Goal: Task Accomplishment & Management: Use online tool/utility

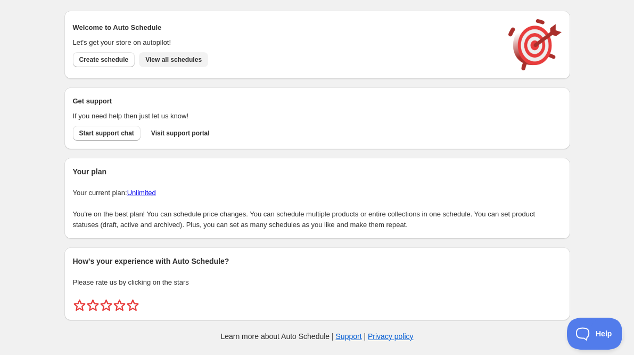
click at [171, 58] on span "View all schedules" at bounding box center [173, 59] width 56 height 9
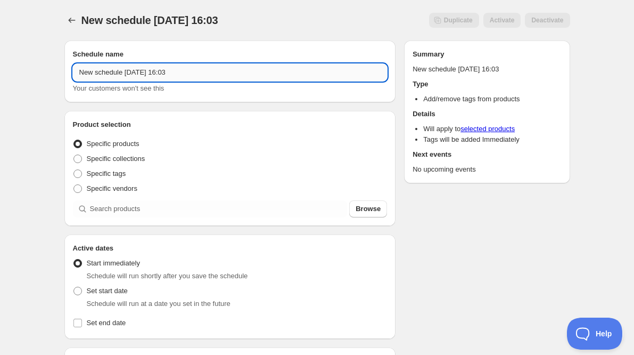
click at [167, 73] on input "New schedule [DATE] 16:03" at bounding box center [230, 72] width 315 height 17
type input "REMOVE TAG - Pink Prowl"
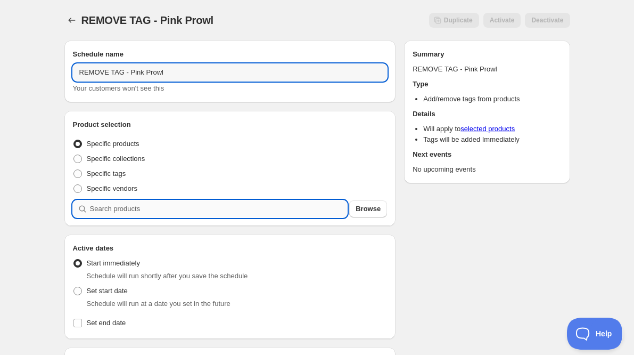
click at [115, 204] on input "search" at bounding box center [219, 208] width 258 height 17
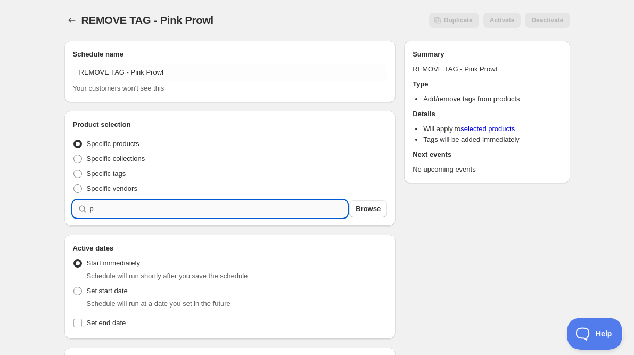
type input "p"
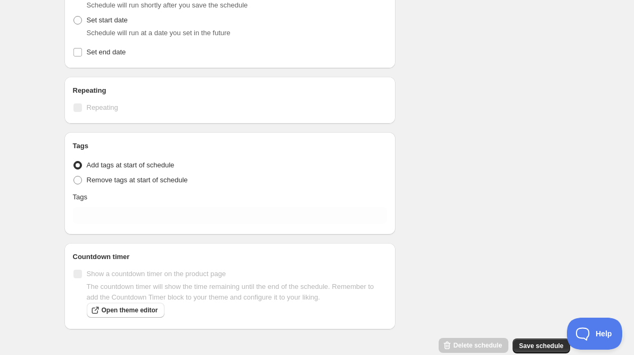
scroll to position [340, 0]
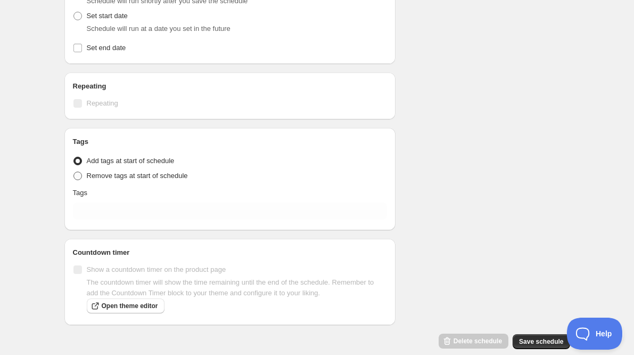
click at [77, 178] on span at bounding box center [78, 176] width 9 height 9
click at [74, 172] on input "Remove tags at start of schedule" at bounding box center [74, 172] width 1 height 1
radio input "true"
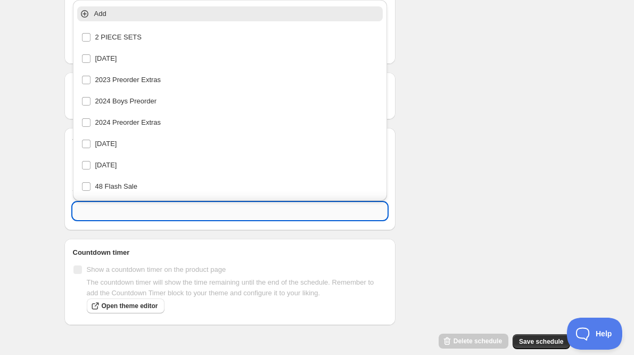
click at [121, 212] on input "text" at bounding box center [230, 210] width 315 height 17
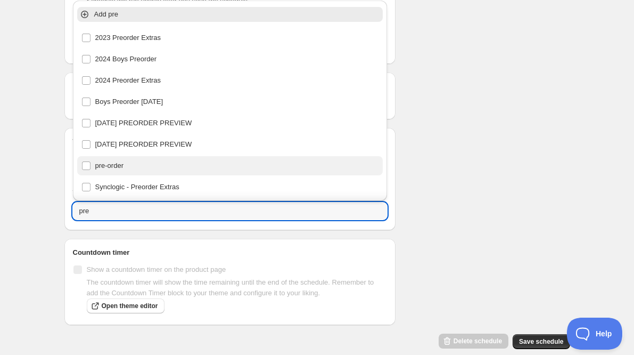
click at [101, 164] on div "pre-order" at bounding box center [231, 165] width 298 height 15
type input "pre-order"
checkbox input "true"
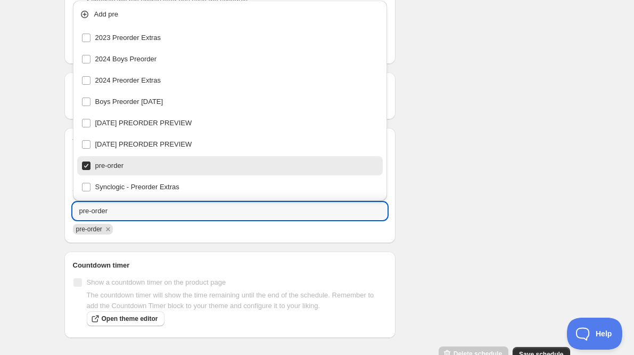
click at [42, 163] on div "REMOVE TAG - Pink Prowl. This page is ready REMOVE TAG - Pink Prowl Duplicate A…" at bounding box center [317, 22] width 634 height 724
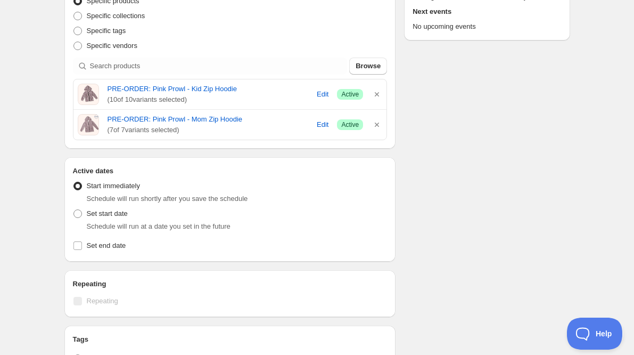
scroll to position [142, 0]
click at [78, 217] on span at bounding box center [78, 214] width 9 height 9
click at [74, 210] on input "Set start date" at bounding box center [74, 210] width 1 height 1
radio input "true"
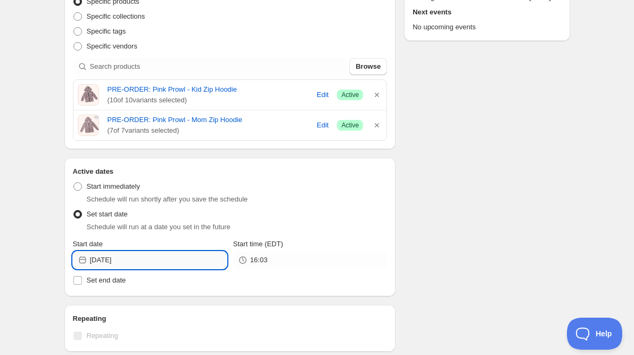
click at [207, 261] on input "[DATE]" at bounding box center [158, 259] width 137 height 17
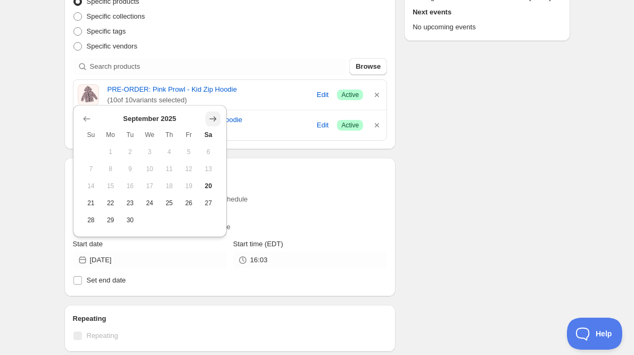
click at [210, 120] on icon "Show next month, October 2025" at bounding box center [213, 118] width 11 height 11
click at [89, 207] on button "19" at bounding box center [92, 202] width 20 height 17
type input "[DATE]"
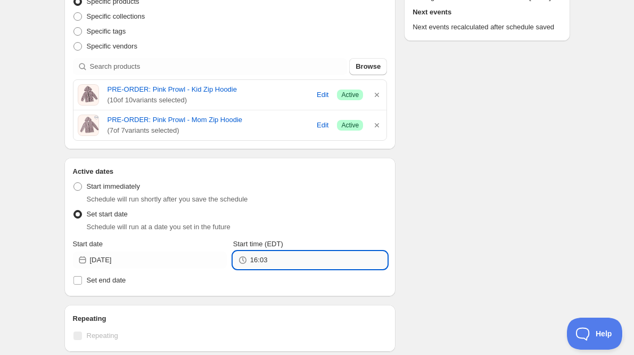
click at [292, 261] on input "16:03" at bounding box center [318, 259] width 137 height 17
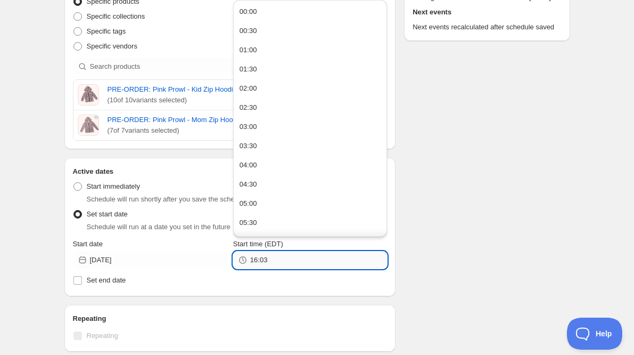
click at [292, 261] on input "16:03" at bounding box center [318, 259] width 137 height 17
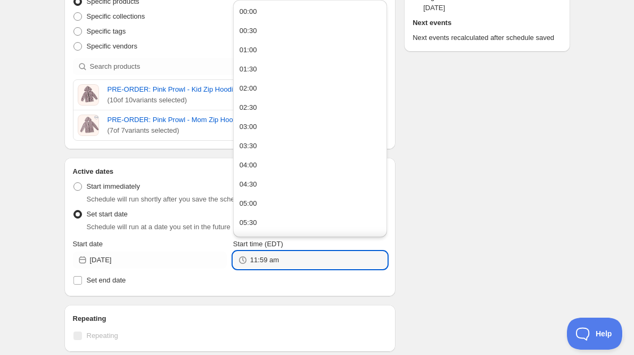
type input "11:59"
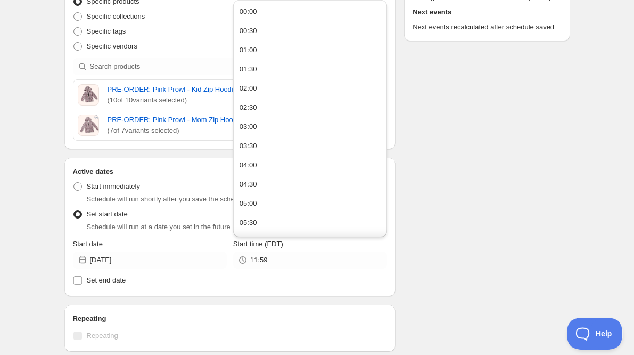
click at [400, 270] on div "Schedule name REMOVE TAG - Pink Prowl Your customers won't see this Product sel…" at bounding box center [313, 242] width 515 height 705
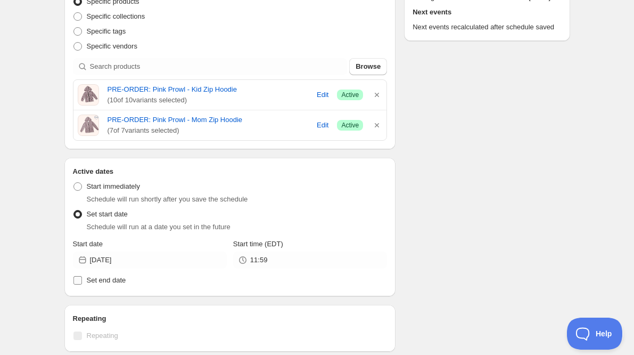
click at [110, 284] on span "Set end date" at bounding box center [106, 280] width 39 height 8
click at [82, 284] on input "Set end date" at bounding box center [78, 280] width 9 height 9
checkbox input "true"
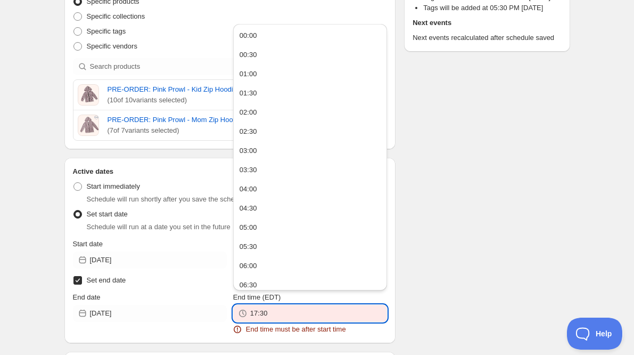
click at [273, 315] on input "17:30" at bounding box center [318, 313] width 137 height 17
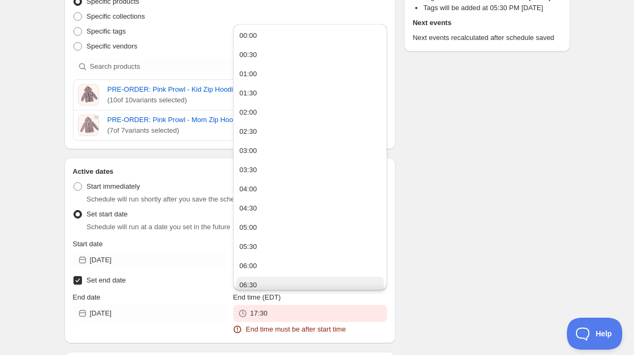
click at [282, 281] on button "06:30" at bounding box center [311, 284] width 148 height 17
type input "06:30"
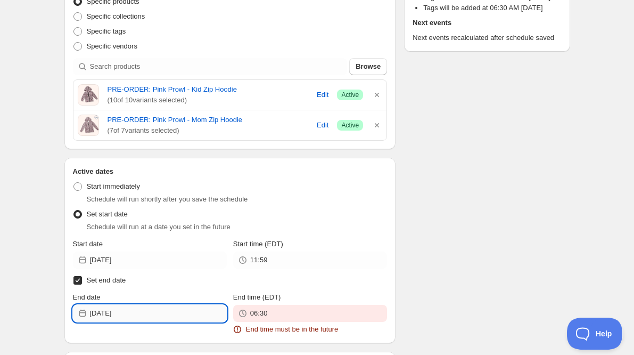
click at [148, 312] on input "[DATE]" at bounding box center [158, 313] width 137 height 17
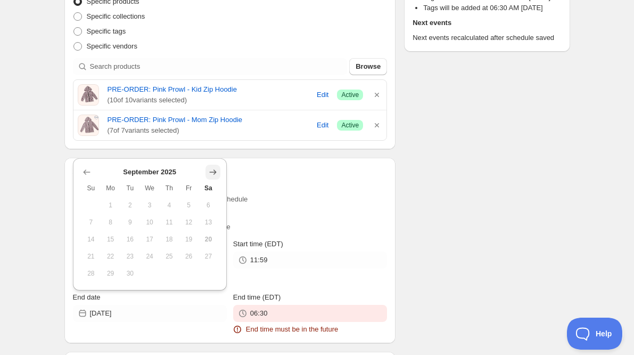
click at [213, 167] on icon "Show next month, October 2025" at bounding box center [213, 172] width 11 height 11
click at [171, 278] on button "30" at bounding box center [170, 273] width 20 height 17
type input "[DATE]"
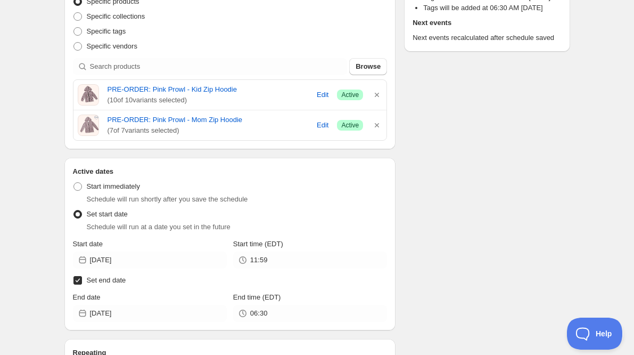
click at [76, 281] on input "Set end date" at bounding box center [78, 280] width 9 height 9
checkbox input "false"
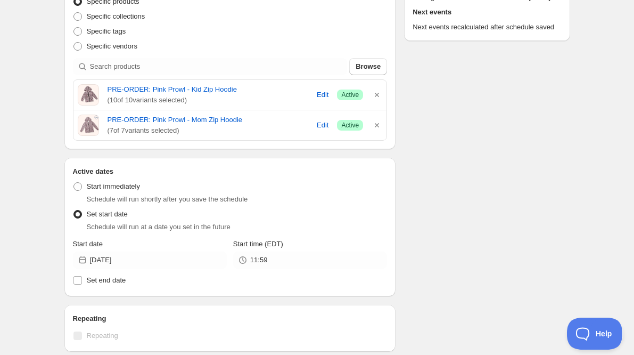
click at [397, 280] on div "Schedule name REMOVE TAG - Pink Prowl Your customers won't see this Product sel…" at bounding box center [313, 242] width 515 height 705
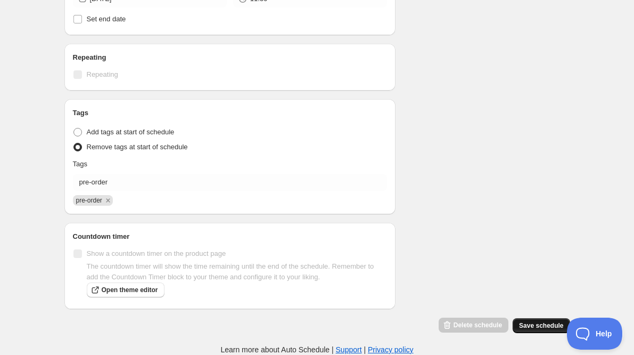
click at [542, 324] on span "Save schedule" at bounding box center [541, 325] width 44 height 9
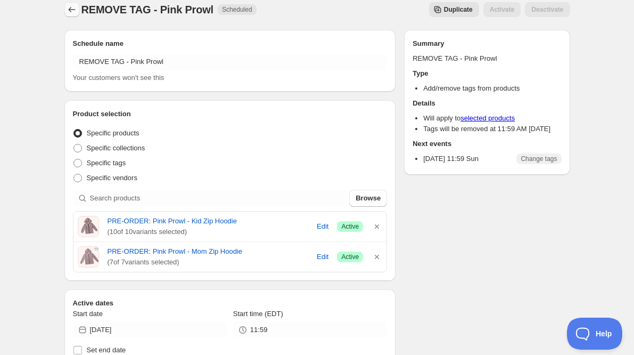
click at [74, 9] on icon "Schedules" at bounding box center [72, 9] width 11 height 11
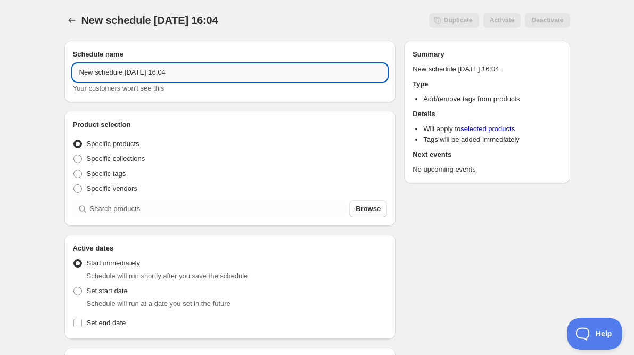
click at [143, 71] on input "New schedule [DATE] 16:04" at bounding box center [230, 72] width 315 height 17
type input "ADD TAG - Pink Prowl"
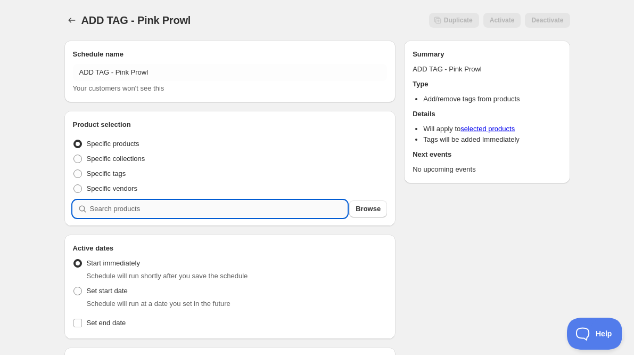
click at [124, 212] on input "search" at bounding box center [219, 208] width 258 height 17
type input "p"
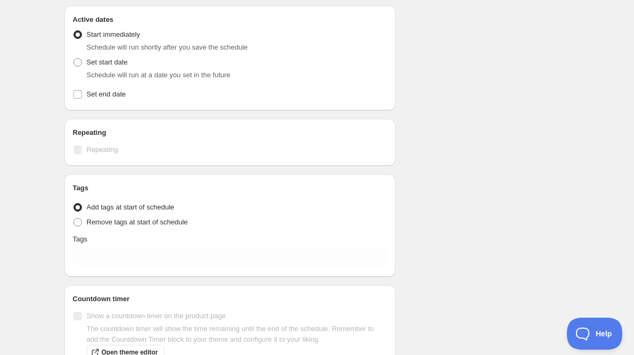
scroll to position [331, 0]
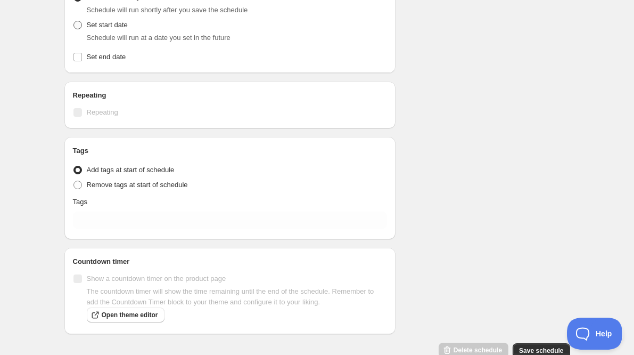
click at [80, 25] on span at bounding box center [78, 25] width 9 height 9
click at [74, 21] on input "Set start date" at bounding box center [74, 21] width 1 height 1
radio input "true"
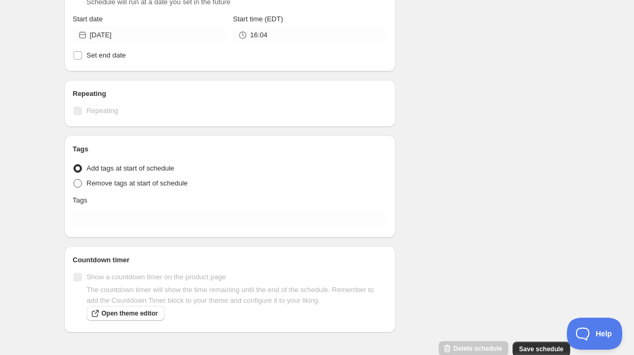
scroll to position [368, 0]
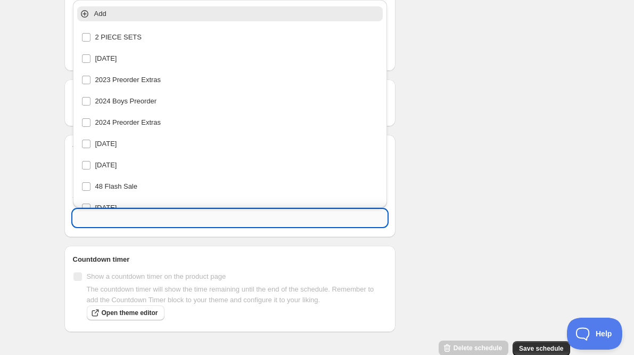
click at [93, 219] on input "text" at bounding box center [230, 217] width 315 height 17
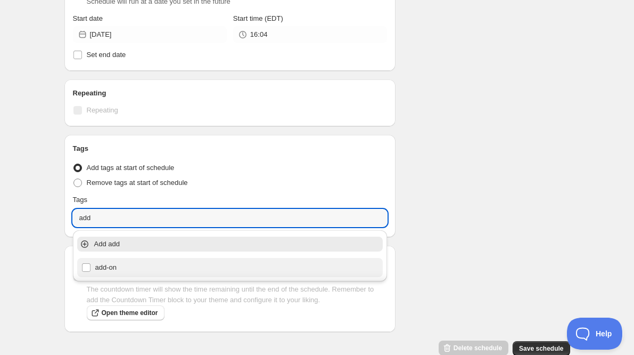
click at [107, 266] on div "add-on" at bounding box center [231, 267] width 298 height 15
type input "add-on"
checkbox input "true"
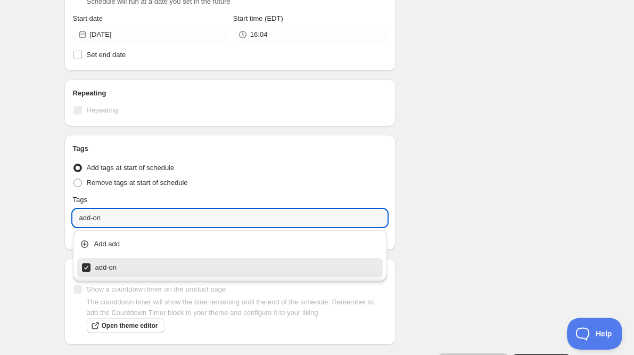
click at [46, 197] on div "ADD TAG - Pink Prowl. This page is ready ADD TAG - Pink Prowl Duplicate Activat…" at bounding box center [317, 11] width 634 height 758
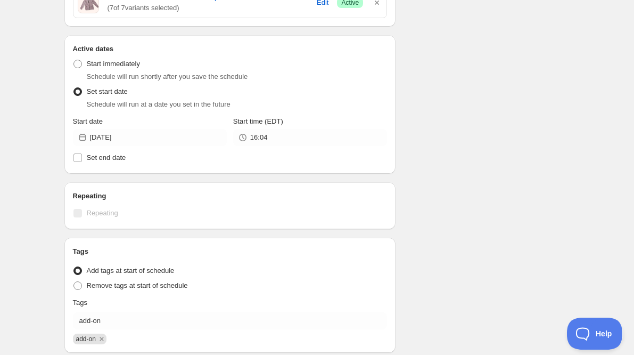
scroll to position [261, 0]
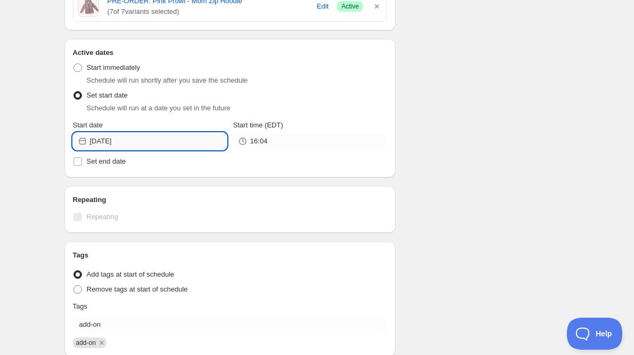
click at [153, 142] on input "[DATE]" at bounding box center [158, 141] width 137 height 17
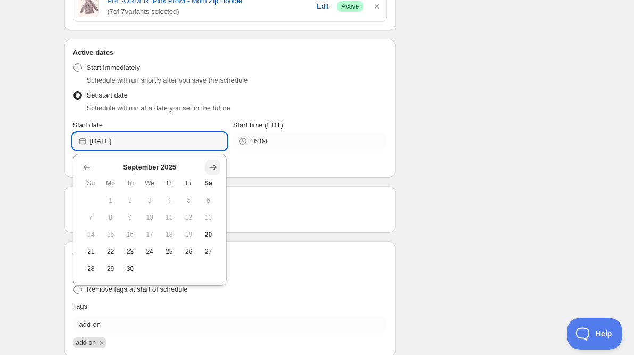
click at [215, 168] on icon "Show next month, October 2025" at bounding box center [212, 167] width 7 height 5
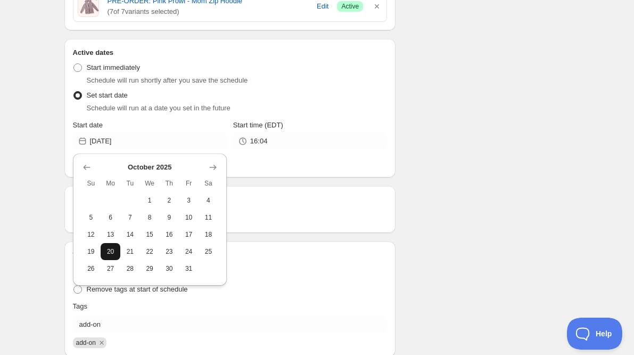
click at [108, 253] on span "20" at bounding box center [110, 251] width 11 height 9
type input "[DATE]"
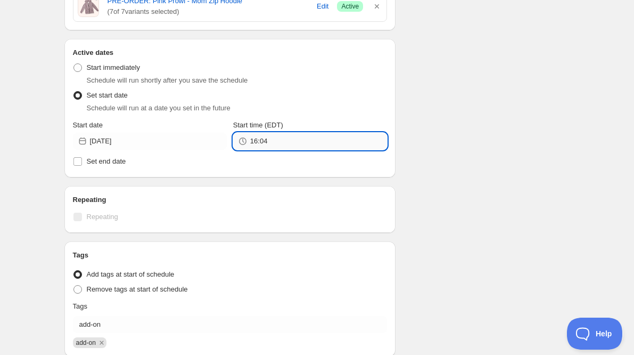
click at [286, 143] on input "16:04" at bounding box center [318, 141] width 137 height 17
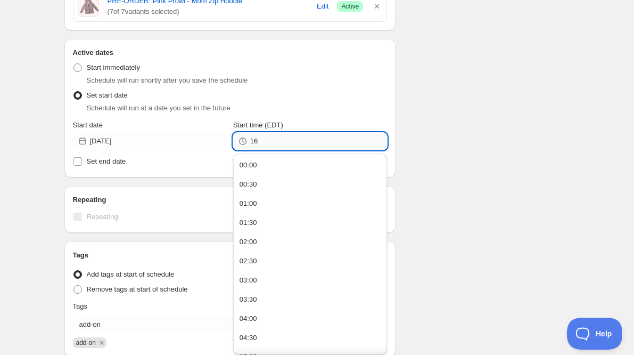
type input "1"
type input "09:00"
click at [403, 146] on div "Schedule name ADD TAG - Pink Prowl Your customers won't see this Product select…" at bounding box center [313, 123] width 515 height 705
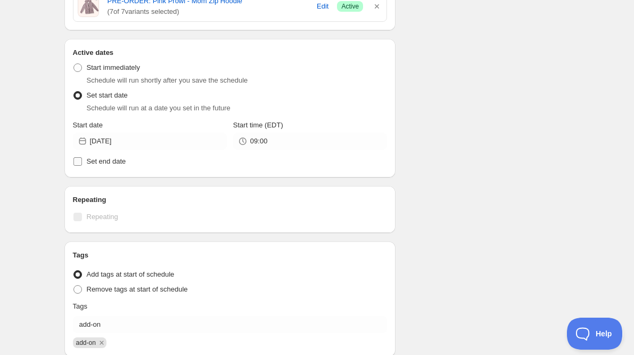
click at [80, 162] on input "Set end date" at bounding box center [78, 161] width 9 height 9
checkbox input "true"
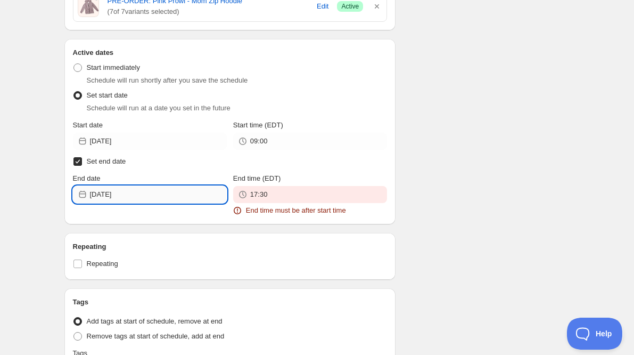
click at [162, 195] on input "[DATE]" at bounding box center [158, 194] width 137 height 17
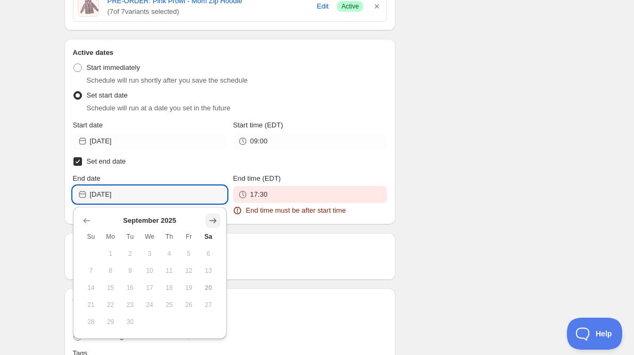
click at [215, 219] on icon "Show next month, October 2025" at bounding box center [212, 220] width 7 height 5
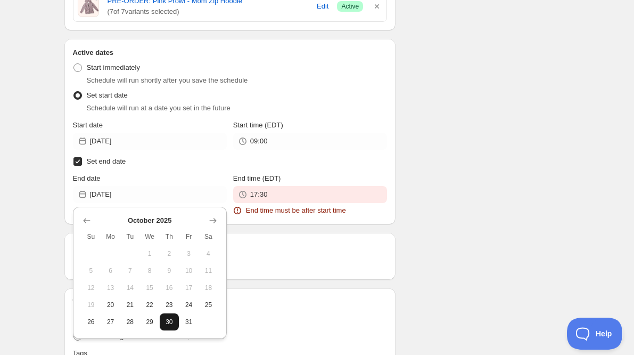
click at [164, 318] on span "30" at bounding box center [169, 321] width 11 height 9
type input "[DATE]"
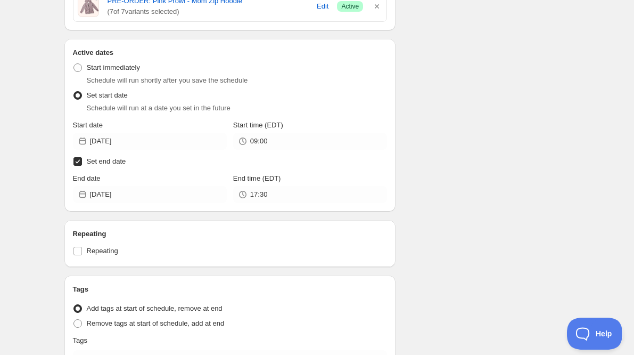
click at [78, 165] on input "Set end date" at bounding box center [78, 161] width 9 height 9
checkbox input "false"
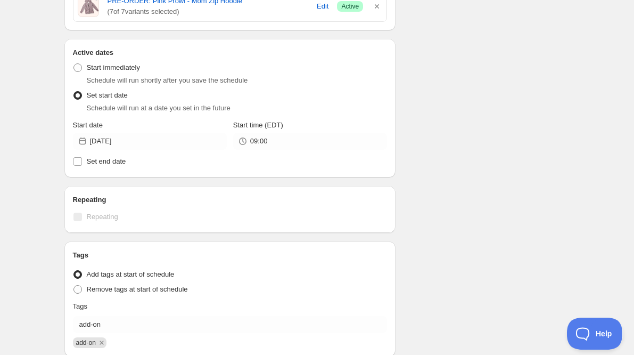
click at [40, 230] on div "ADD TAG - Pink Prowl. This page is ready ADD TAG - Pink Prowl Duplicate Activat…" at bounding box center [317, 118] width 634 height 758
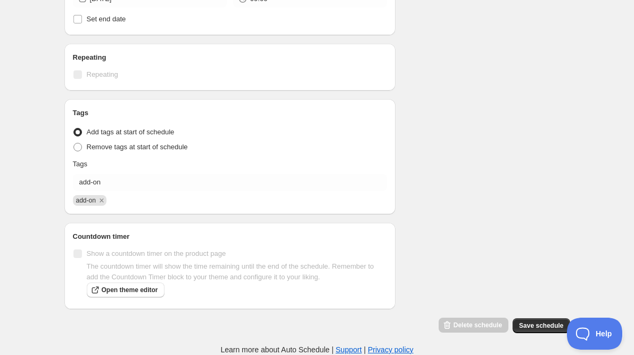
scroll to position [404, 0]
click at [524, 326] on span "Save schedule" at bounding box center [541, 325] width 44 height 9
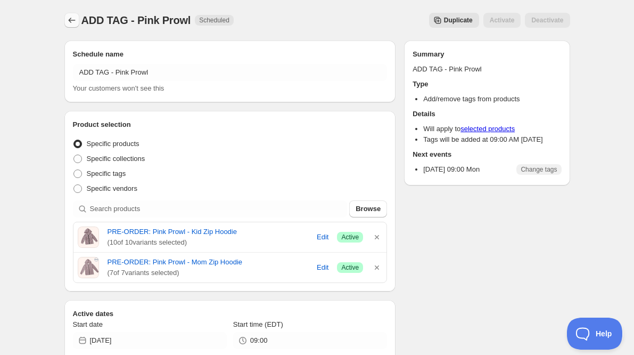
click at [67, 20] on icon "Schedules" at bounding box center [72, 20] width 11 height 11
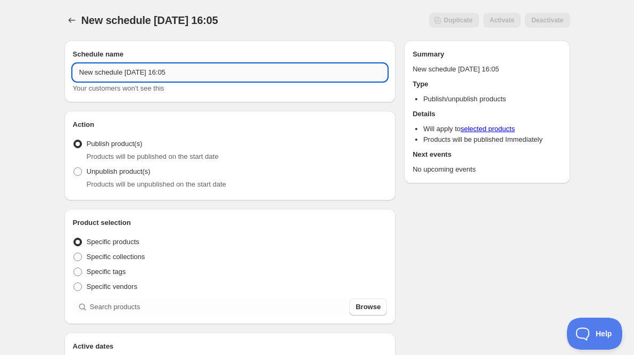
click at [235, 76] on input "New schedule [DATE] 16:05" at bounding box center [230, 72] width 315 height 17
type input "ADD ON END - Pink Prowl"
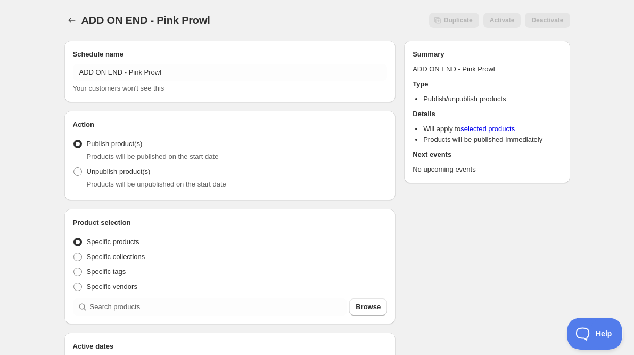
click at [124, 179] on div "Products will be unpublished on the start date" at bounding box center [237, 184] width 301 height 11
click at [72, 173] on div "Action Action Publish product(s) Products will be published on the start date U…" at bounding box center [230, 155] width 332 height 89
click at [74, 173] on span at bounding box center [78, 171] width 9 height 9
click at [74, 168] on input "Unpublish product(s)" at bounding box center [74, 167] width 1 height 1
radio input "true"
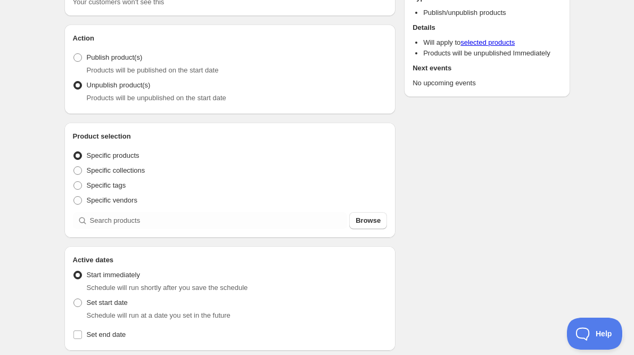
scroll to position [85, 0]
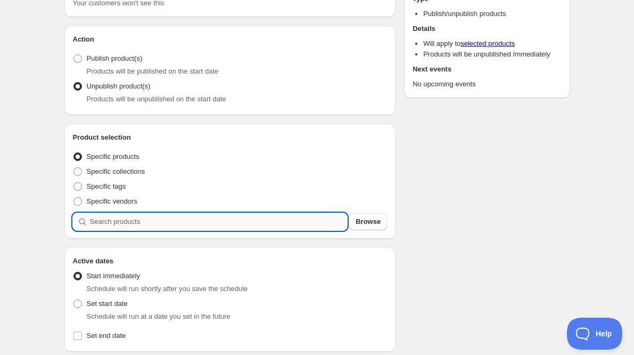
click at [133, 224] on input "search" at bounding box center [219, 221] width 258 height 17
type input "p"
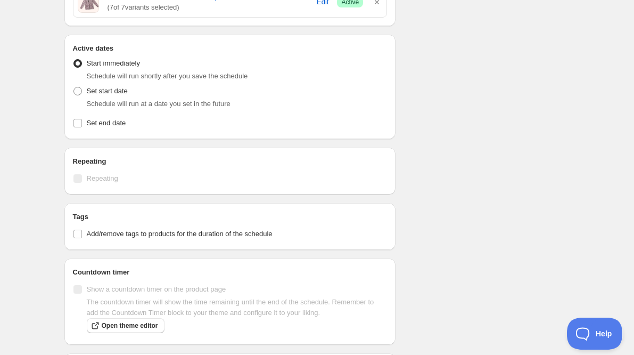
scroll to position [360, 0]
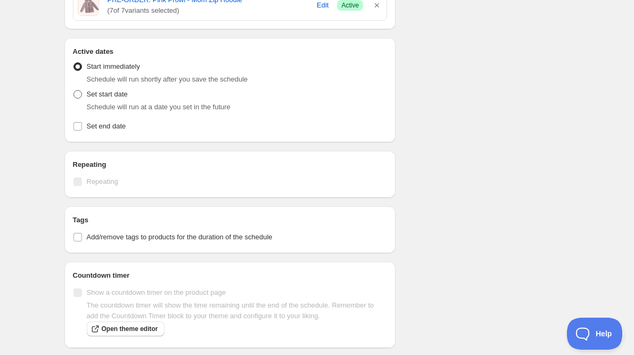
click at [76, 95] on span at bounding box center [78, 94] width 9 height 9
click at [74, 91] on input "Set start date" at bounding box center [74, 90] width 1 height 1
radio input "true"
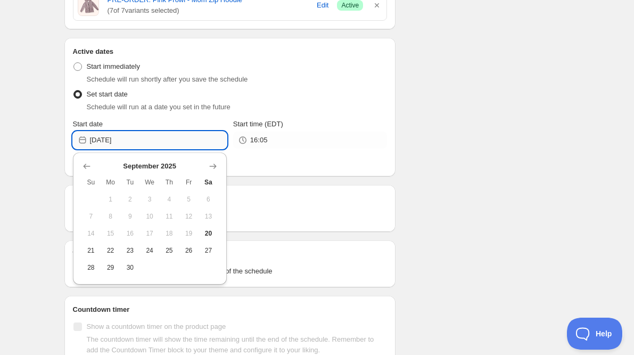
click at [149, 135] on input "[DATE]" at bounding box center [158, 140] width 137 height 17
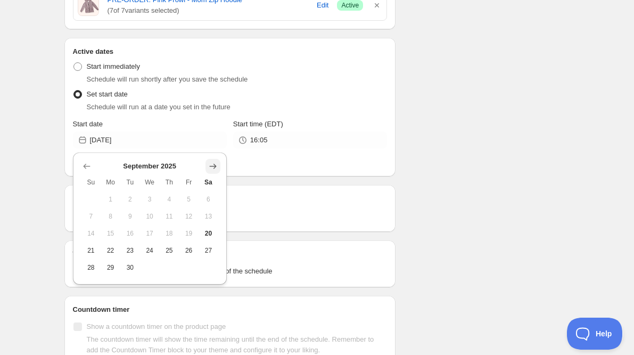
click at [214, 164] on icon "Show next month, October 2025" at bounding box center [212, 166] width 7 height 5
click at [109, 253] on span "20" at bounding box center [110, 250] width 11 height 9
type input "[DATE]"
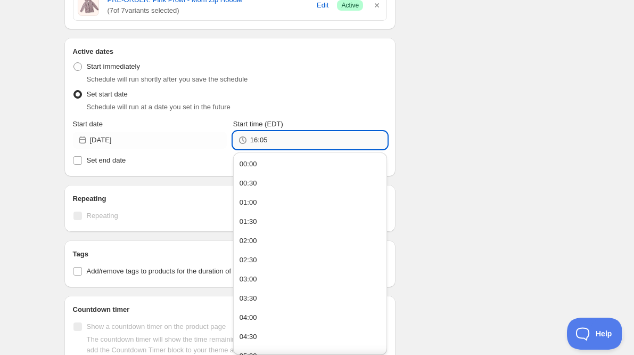
click at [303, 141] on input "16:05" at bounding box center [318, 140] width 137 height 17
type input "23:59"
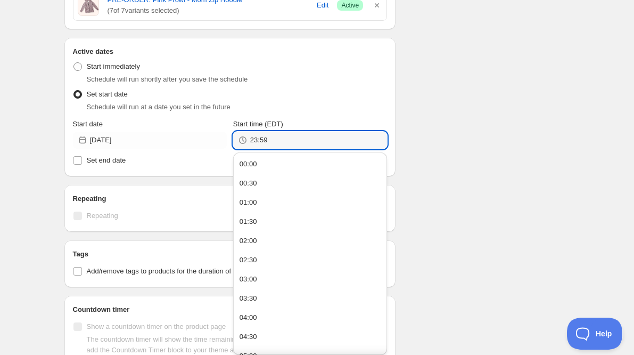
click at [415, 134] on div "Schedule name ADD ON END - Pink Prowl Your customers won't see this Action Acti…" at bounding box center [313, 100] width 515 height 856
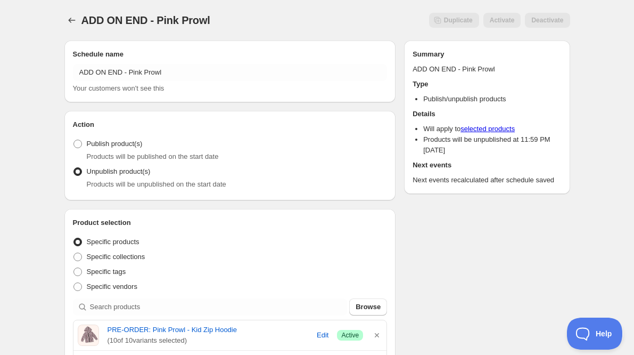
scroll to position [0, 0]
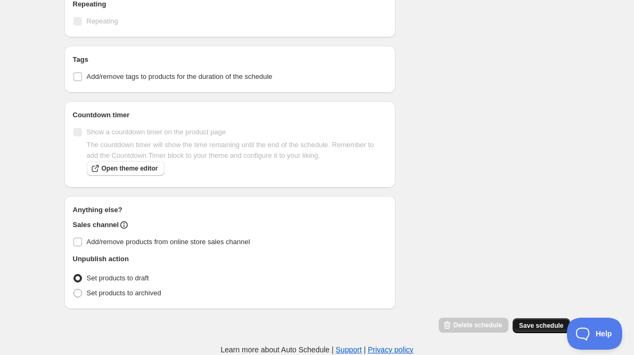
click at [520, 321] on button "Save schedule" at bounding box center [541, 325] width 57 height 15
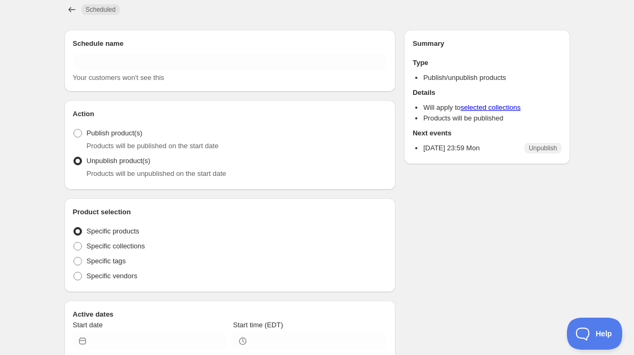
type input "ADD ON END - Pink Prowl"
radio input "true"
type input "[DATE]"
type input "23:59"
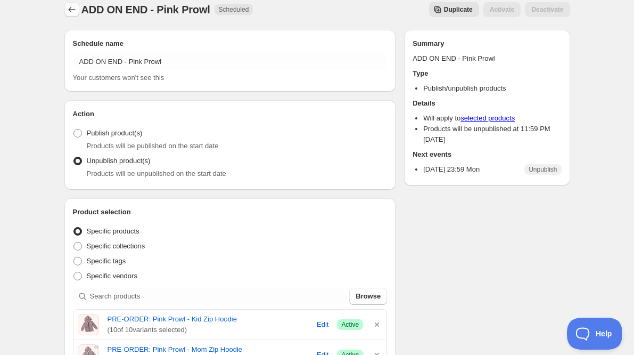
click at [67, 7] on icon "Schedules" at bounding box center [72, 9] width 11 height 11
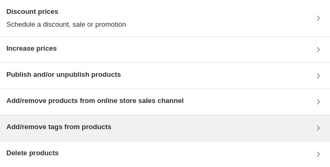
click at [94, 131] on h3 "Add/remove tags from products" at bounding box center [58, 126] width 105 height 11
click at [128, 127] on div "Add/remove tags from products" at bounding box center [164, 127] width 317 height 13
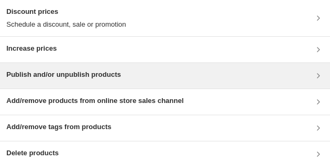
click at [66, 75] on h3 "Publish and/or unpublish products" at bounding box center [63, 74] width 115 height 11
